Goal: Information Seeking & Learning: Learn about a topic

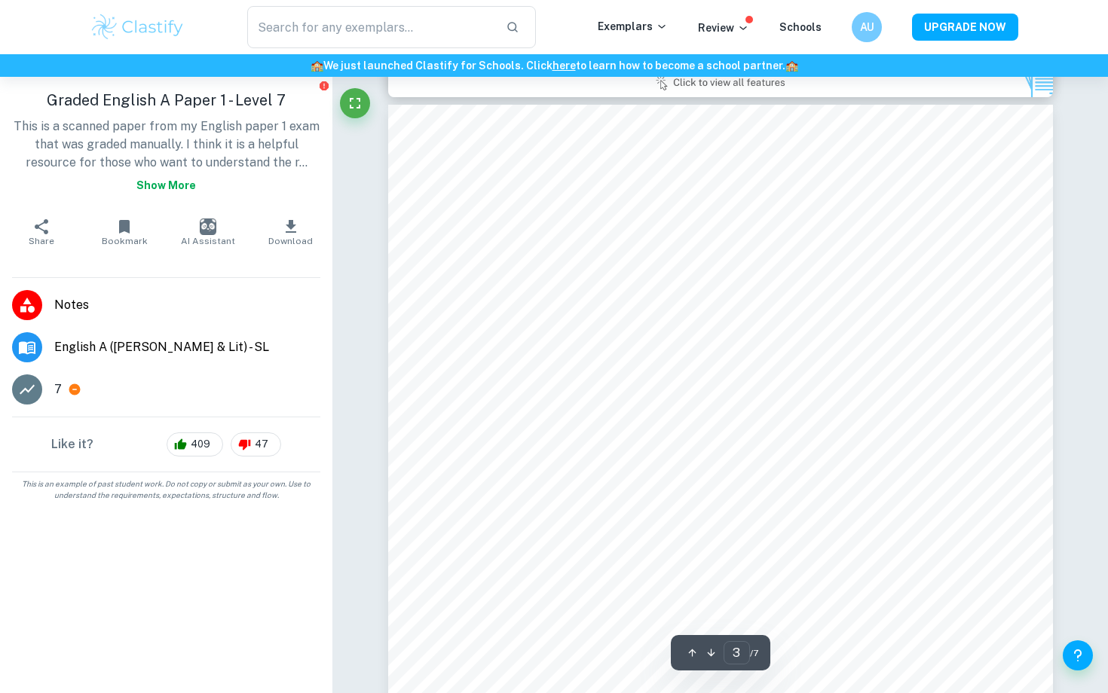
scroll to position [2644, 0]
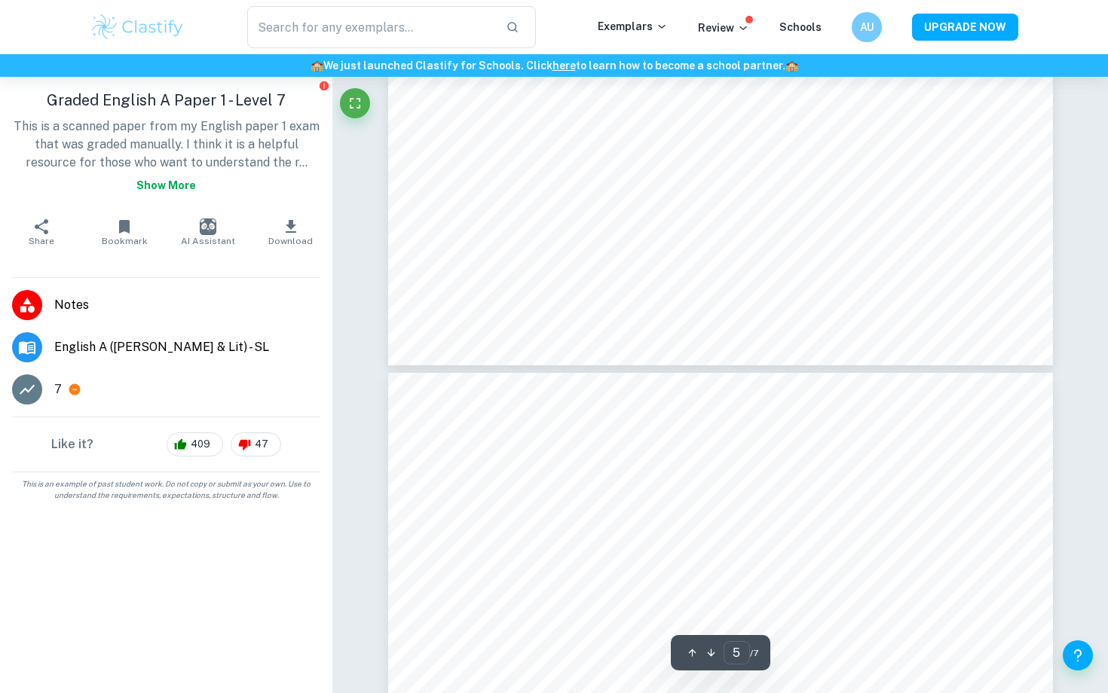
type input "6"
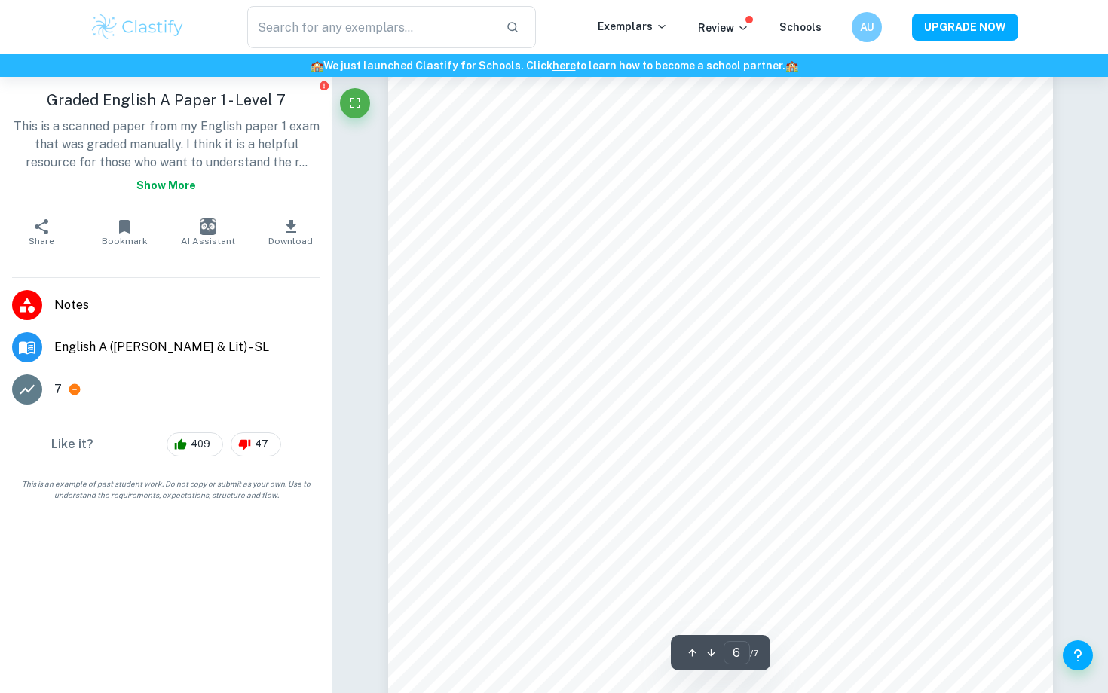
scroll to position [5420, 0]
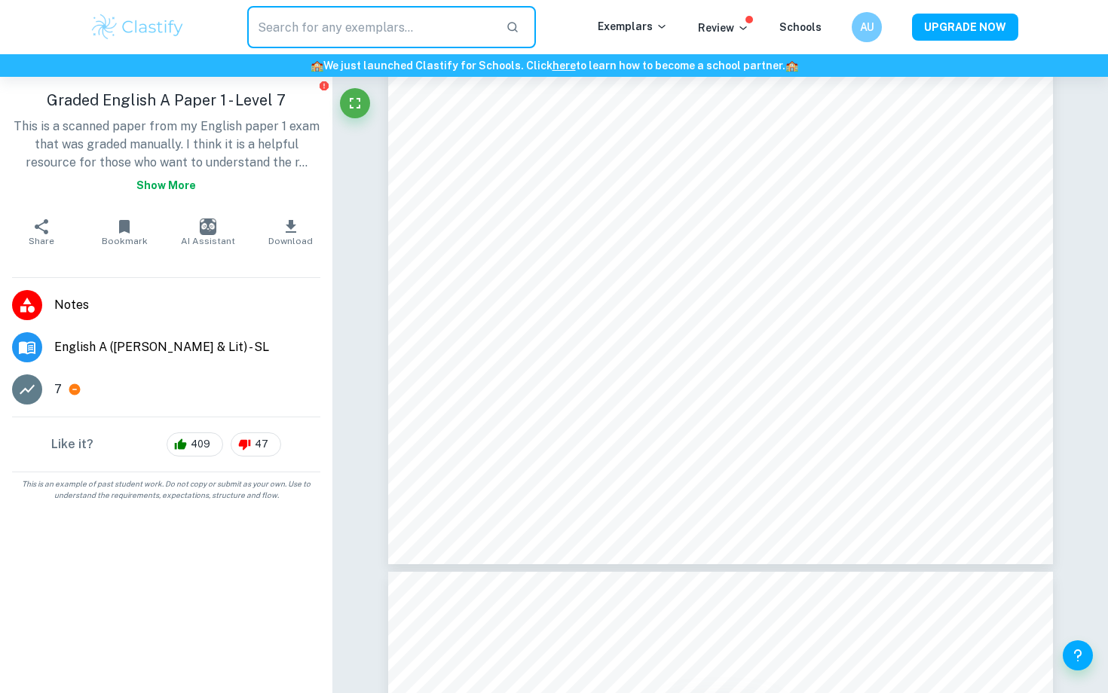
click at [323, 12] on input "text" at bounding box center [370, 27] width 246 height 42
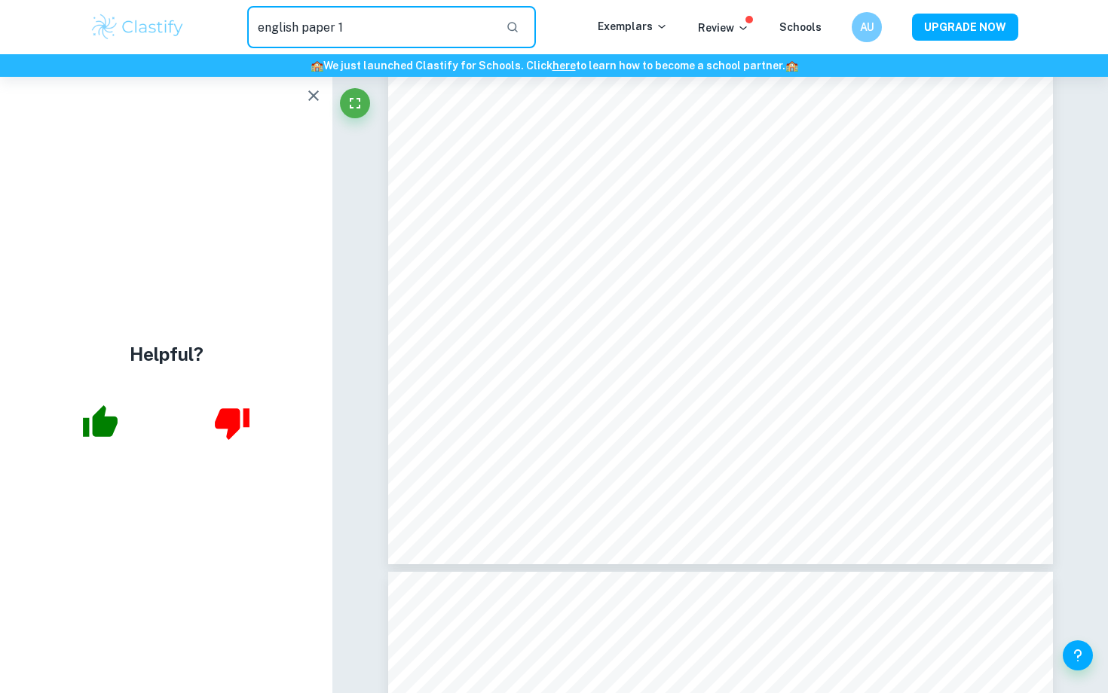
type input "english paper 1"
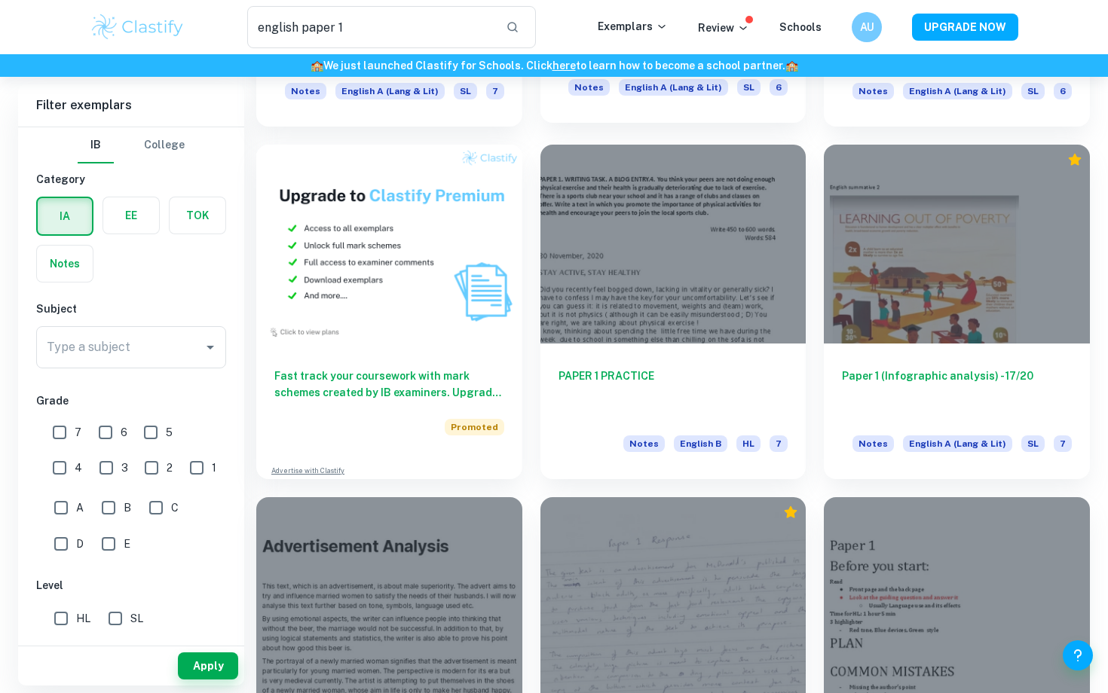
scroll to position [727, 0]
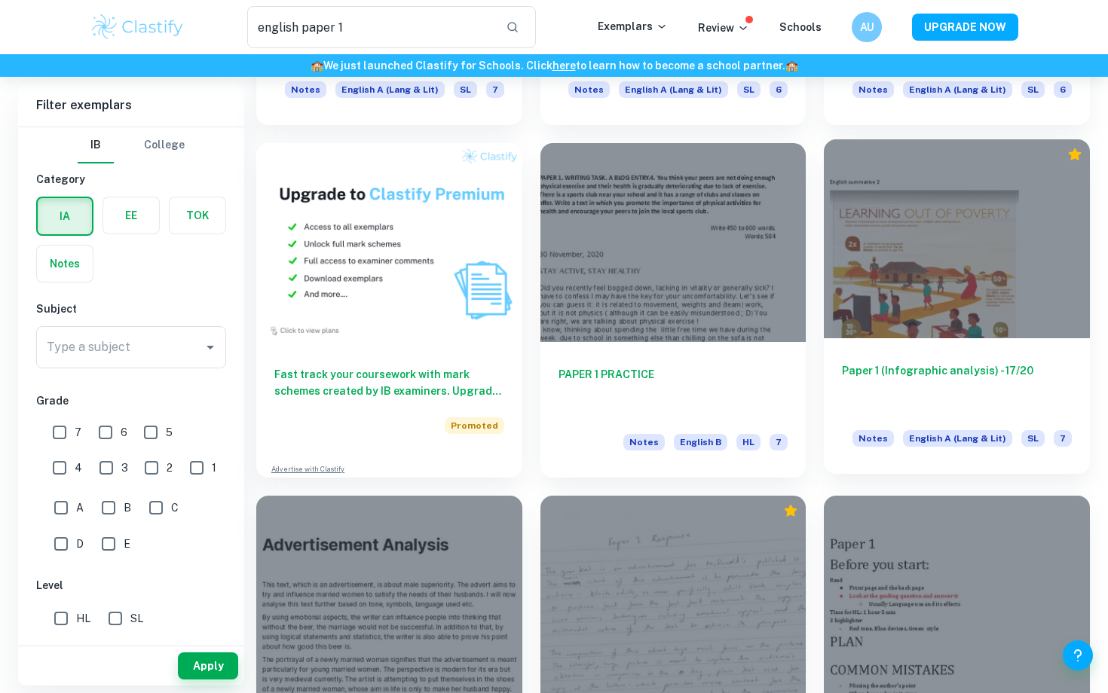
click at [979, 338] on div at bounding box center [957, 238] width 266 height 199
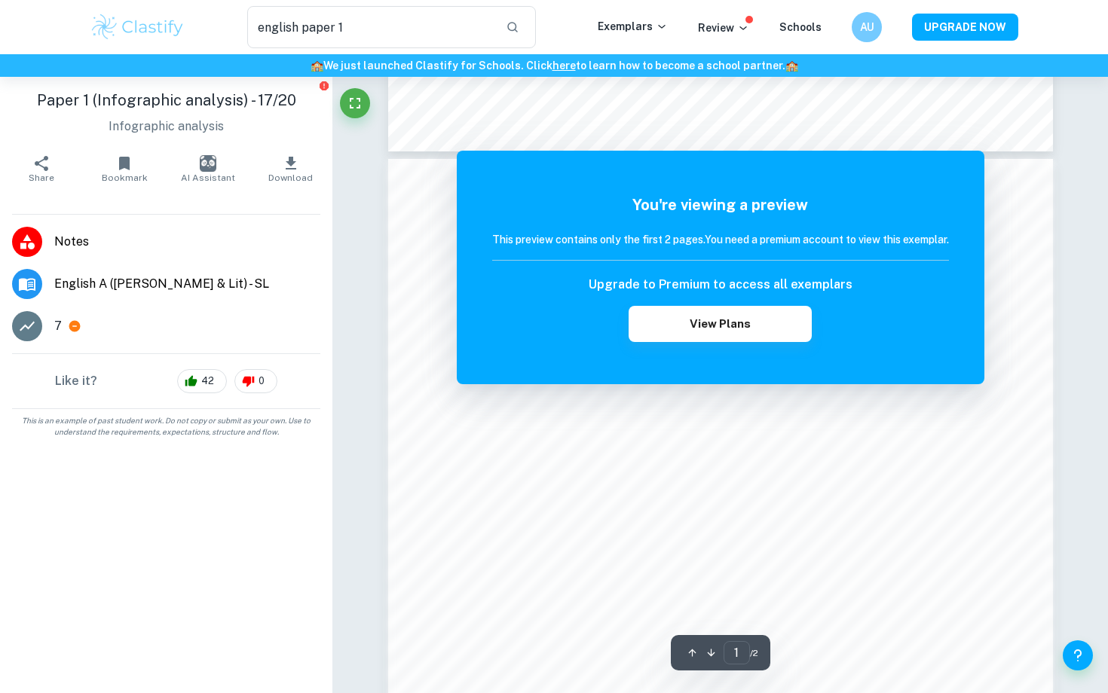
scroll to position [1047, 0]
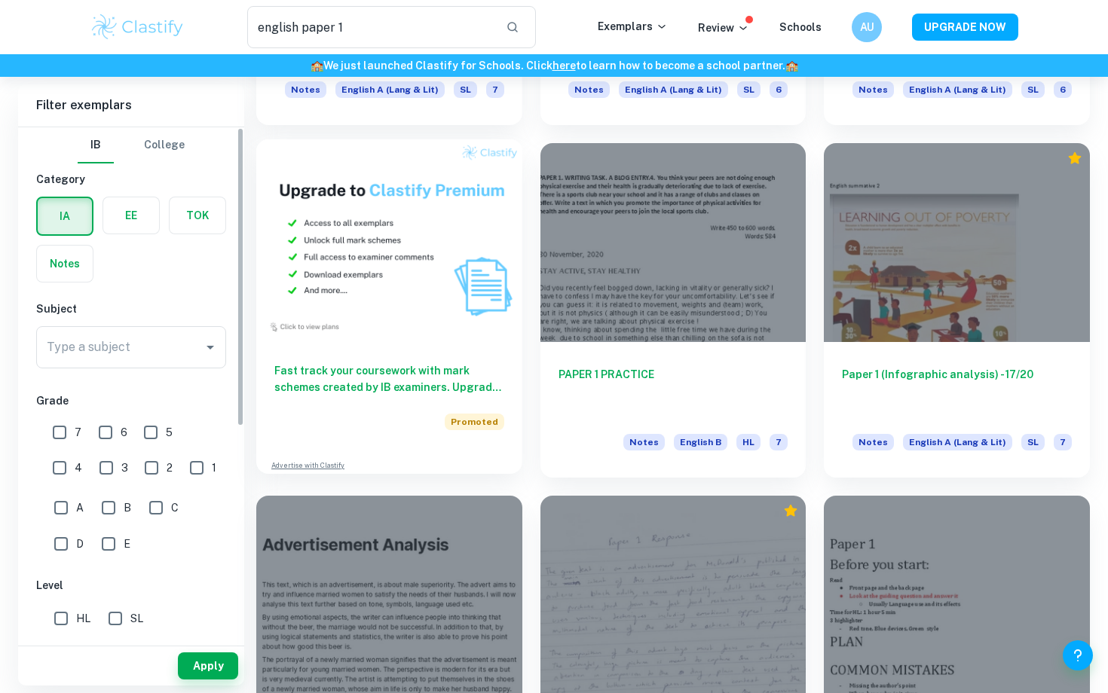
scroll to position [1165, 0]
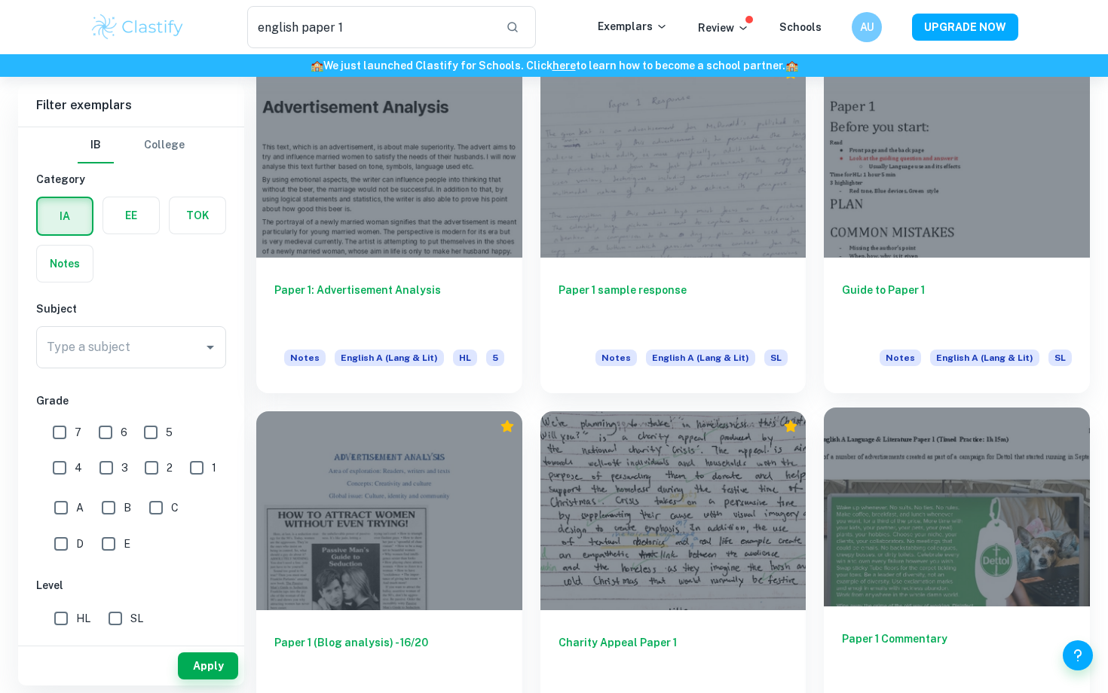
click at [883, 534] on div at bounding box center [957, 507] width 266 height 199
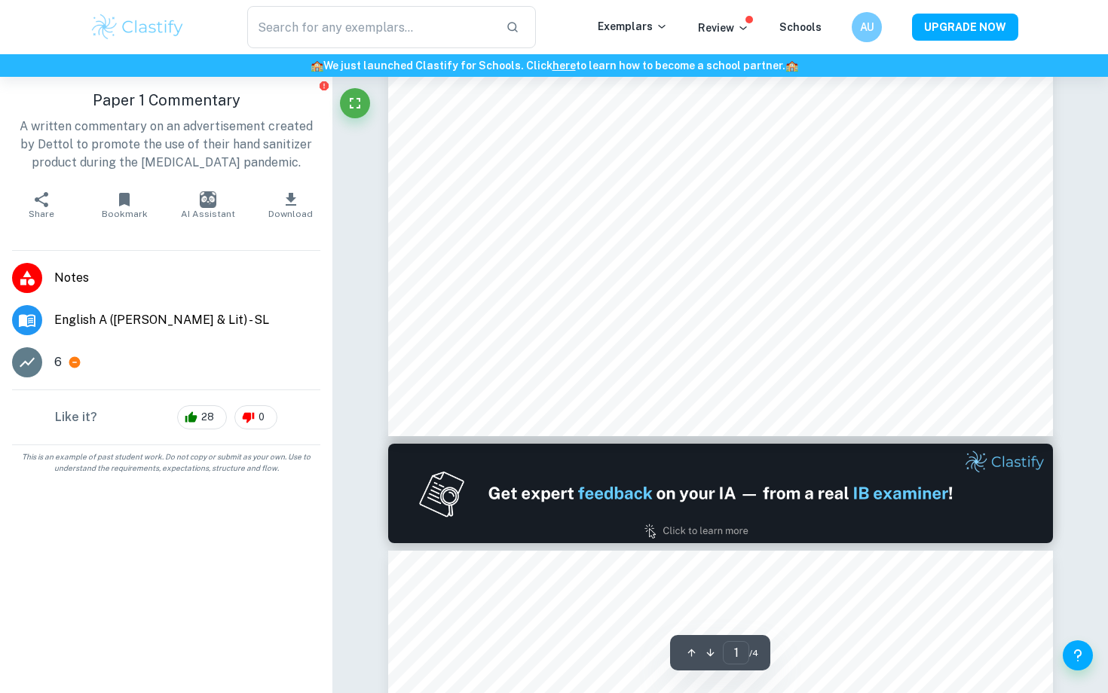
type input "2"
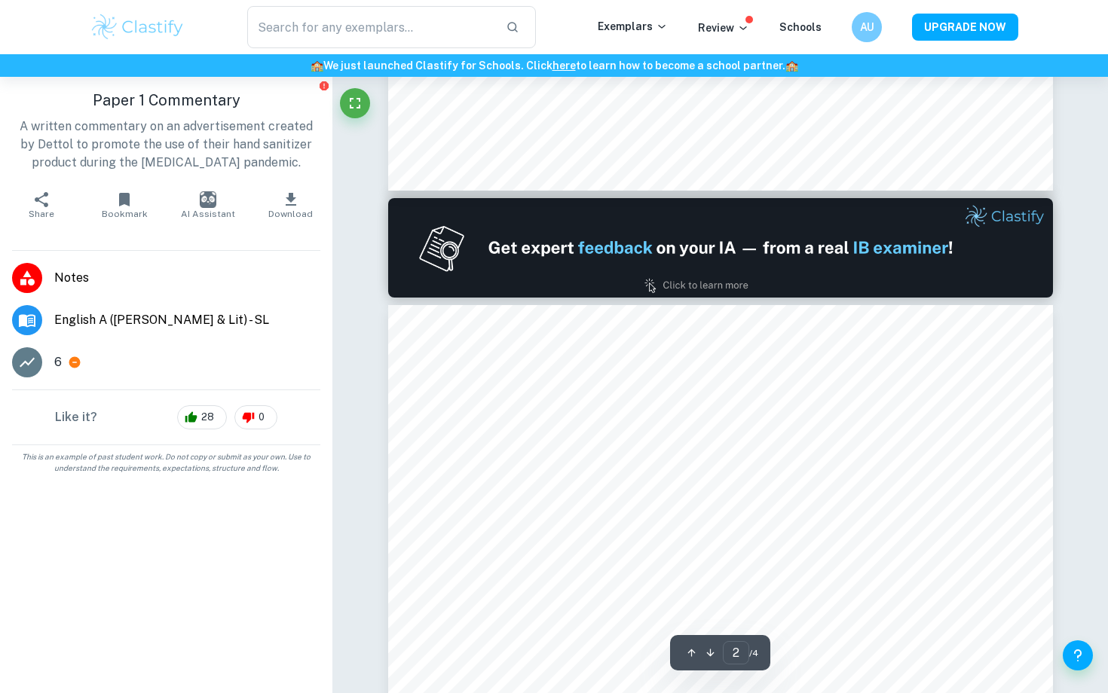
scroll to position [898, 0]
